Goal: Submit feedback/report problem: Submit feedback/report problem

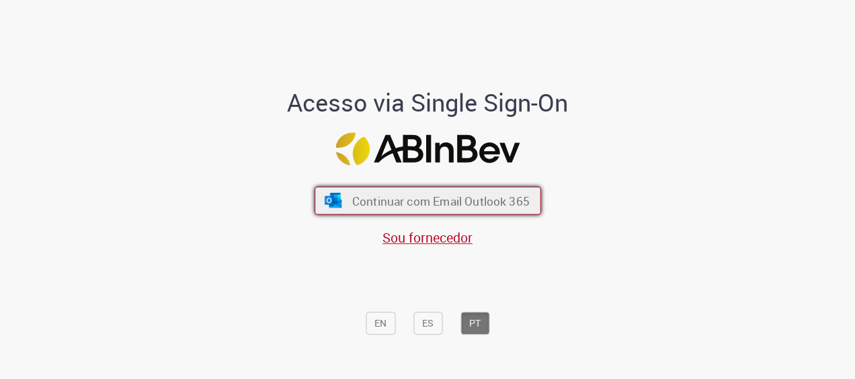
click at [422, 203] on span "Continuar com Email Outlook 365" at bounding box center [441, 200] width 178 height 15
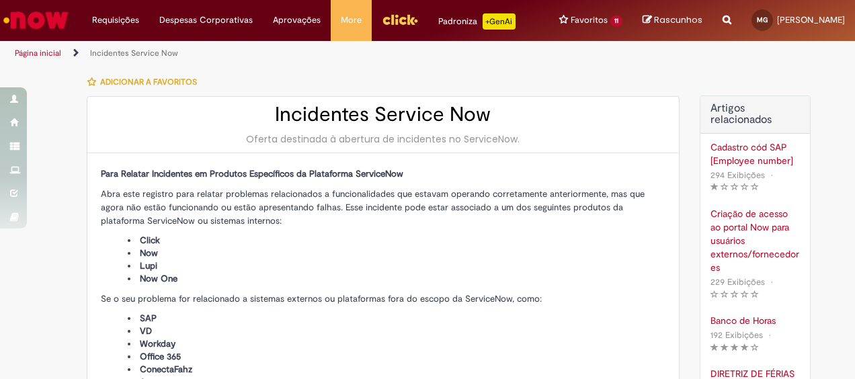
type input "**********"
type input "****"
drag, startPoint x: 0, startPoint y: 0, endPoint x: 491, endPoint y: 208, distance: 533.4
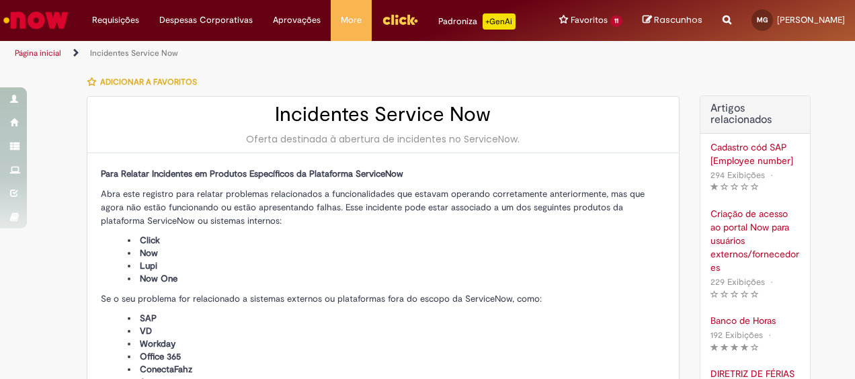
click at [491, 208] on span "Abra este registro para relatar problemas relacionados a funcionalidades que es…" at bounding box center [373, 207] width 544 height 38
click at [383, 247] on li "Click" at bounding box center [397, 240] width 538 height 13
click at [346, 225] on p "Abra este registro para relatar problemas relacionados a funcionalidades que es…" at bounding box center [383, 207] width 565 height 40
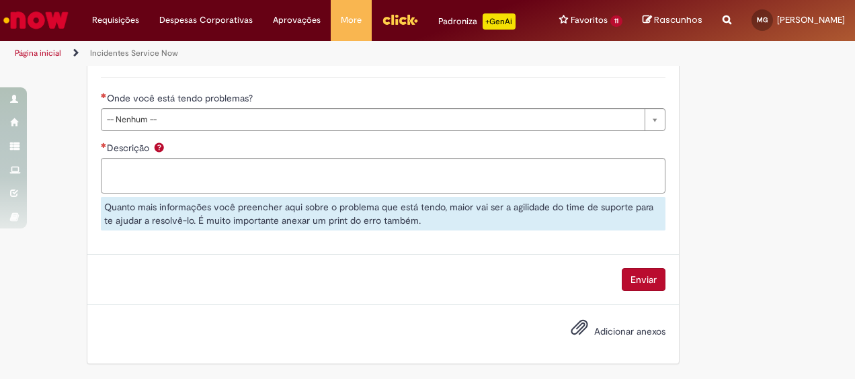
scroll to position [679, 0]
drag, startPoint x: 278, startPoint y: 217, endPoint x: 413, endPoint y: 218, distance: 135.2
click at [413, 218] on div "Quanto mais informações você preencher aqui sobre o problema que está tendo, ma…" at bounding box center [383, 214] width 565 height 34
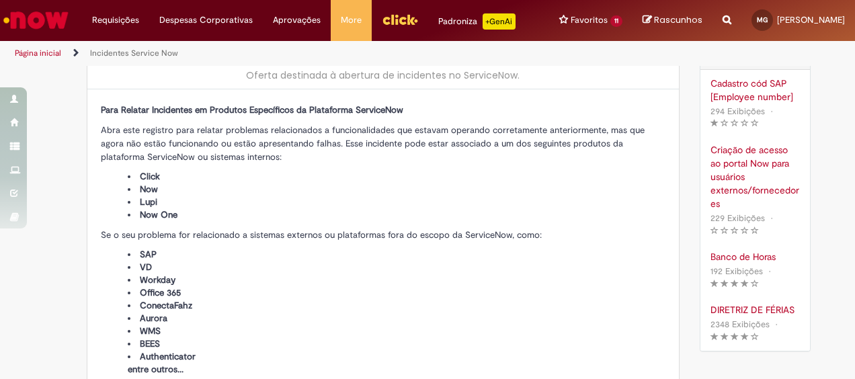
scroll to position [0, 0]
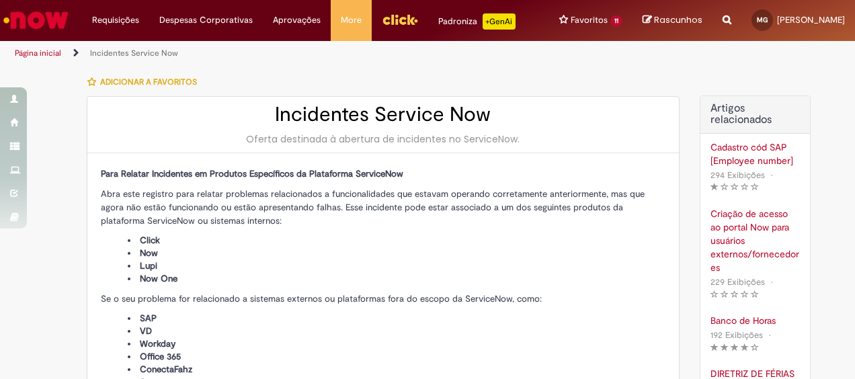
drag, startPoint x: 413, startPoint y: 218, endPoint x: 339, endPoint y: 215, distance: 74.1
click at [339, 215] on span "Abra este registro para relatar problemas relacionados a funcionalidades que es…" at bounding box center [373, 207] width 544 height 38
drag, startPoint x: 339, startPoint y: 215, endPoint x: 443, endPoint y: 210, distance: 103.7
click at [443, 210] on span "Abra este registro para relatar problemas relacionados a funcionalidades que es…" at bounding box center [373, 207] width 544 height 38
